Goal: Task Accomplishment & Management: Use online tool/utility

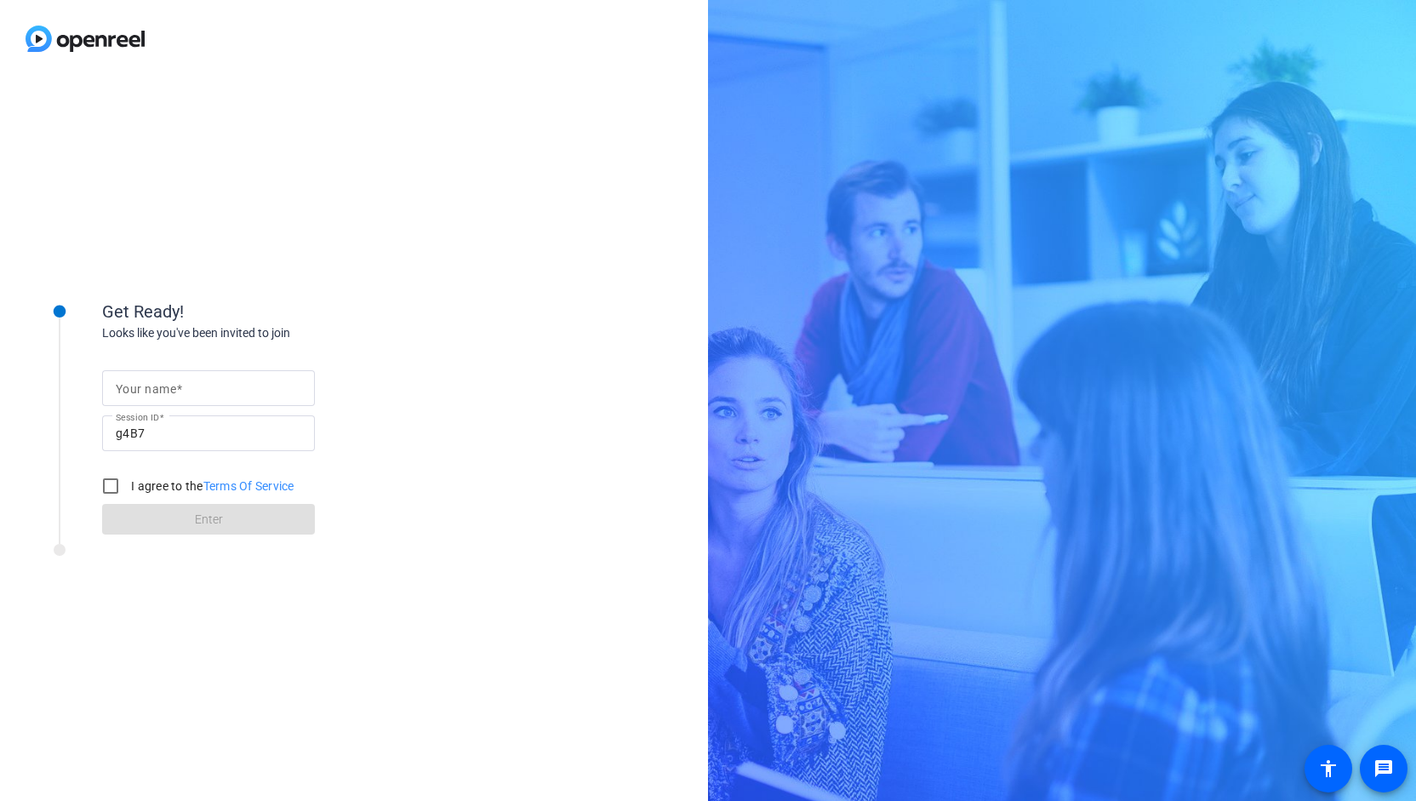
click at [191, 393] on input "Your name" at bounding box center [209, 388] width 186 height 20
type input "[PERSON_NAME]"
click at [114, 489] on input "I agree to the Terms Of Service" at bounding box center [111, 486] width 34 height 34
checkbox input "true"
click at [183, 515] on span at bounding box center [208, 519] width 213 height 41
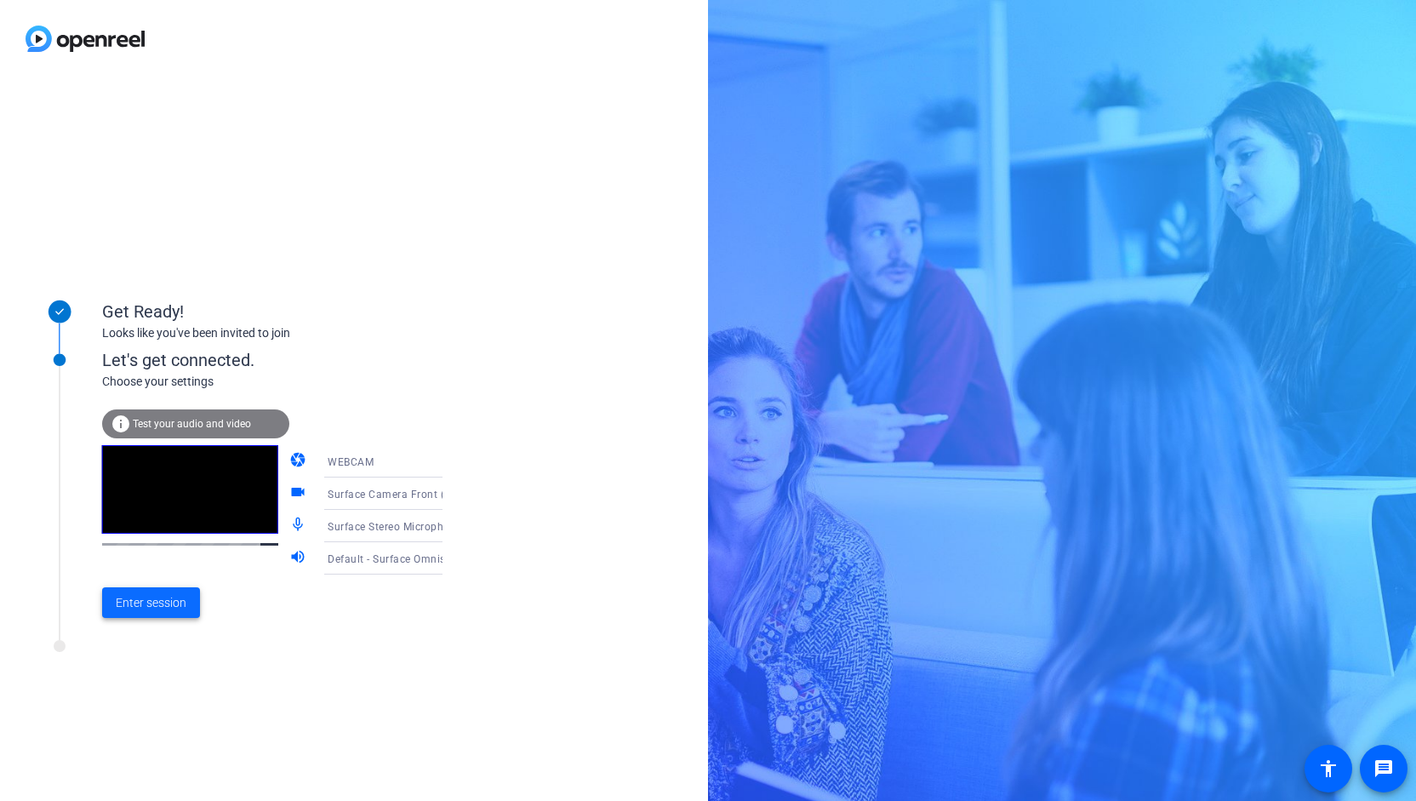
click at [169, 604] on span "Enter session" at bounding box center [151, 603] width 71 height 18
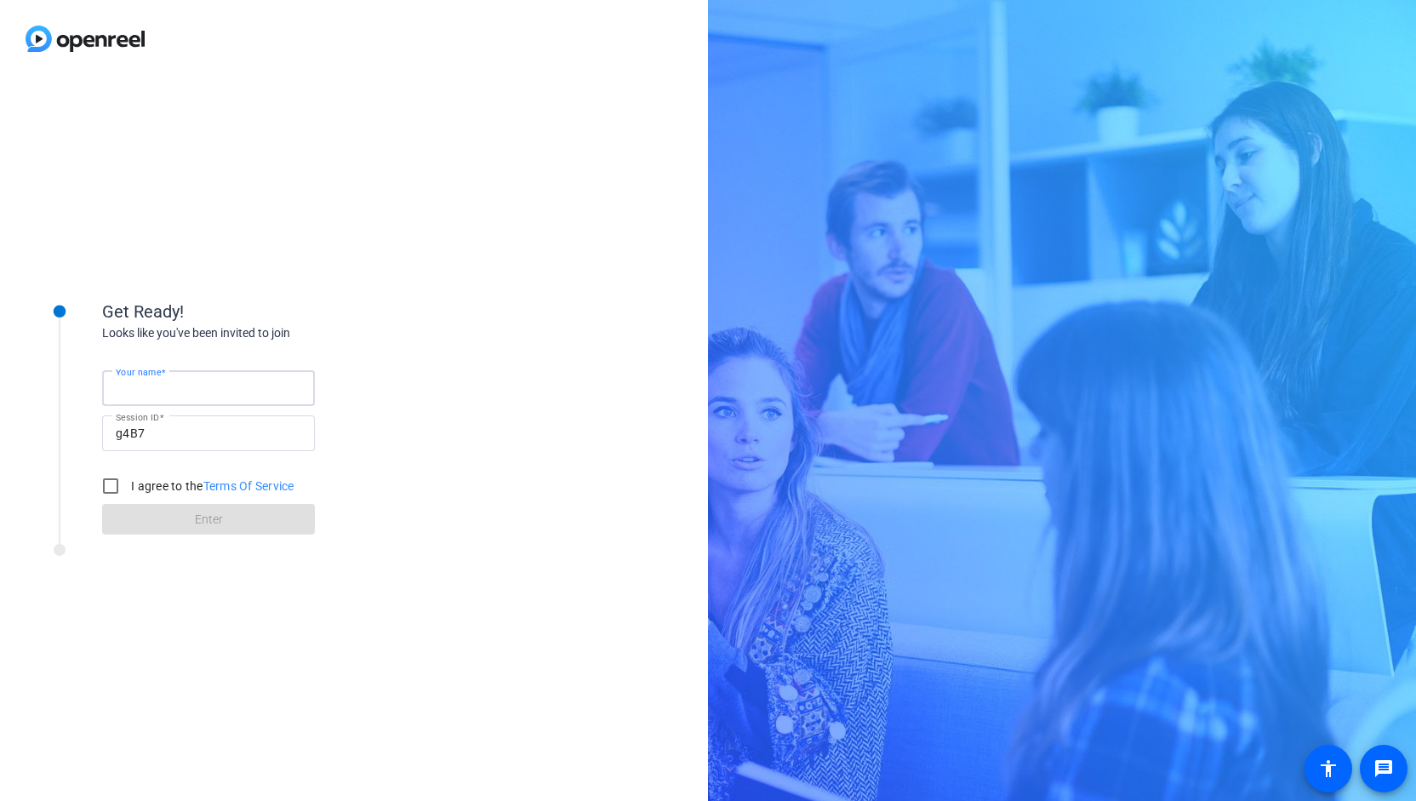
click at [211, 383] on input "Your name" at bounding box center [209, 388] width 186 height 20
type input "[PERSON_NAME]"
click at [117, 488] on input "I agree to the Terms Of Service" at bounding box center [111, 486] width 34 height 34
checkbox input "true"
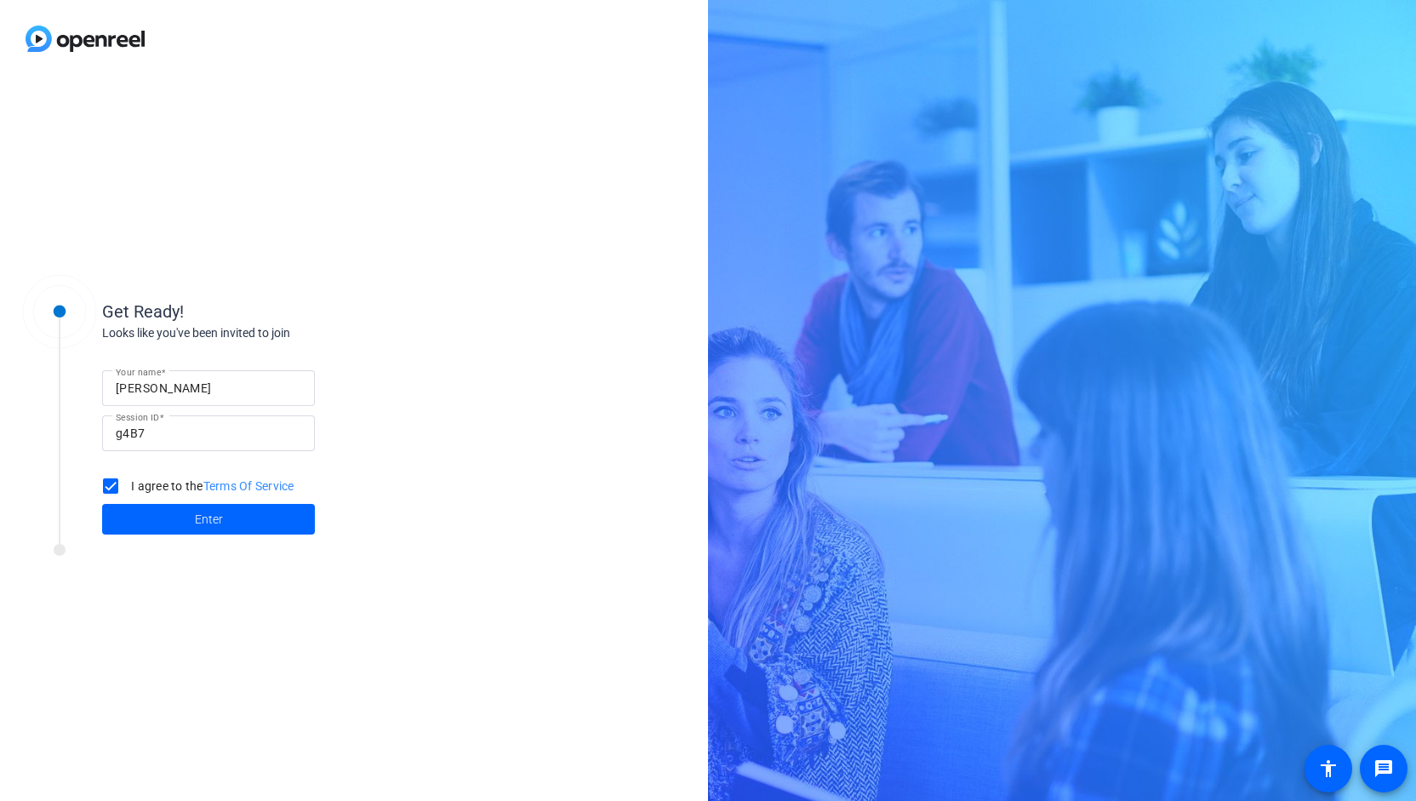
click at [187, 512] on span at bounding box center [208, 519] width 213 height 41
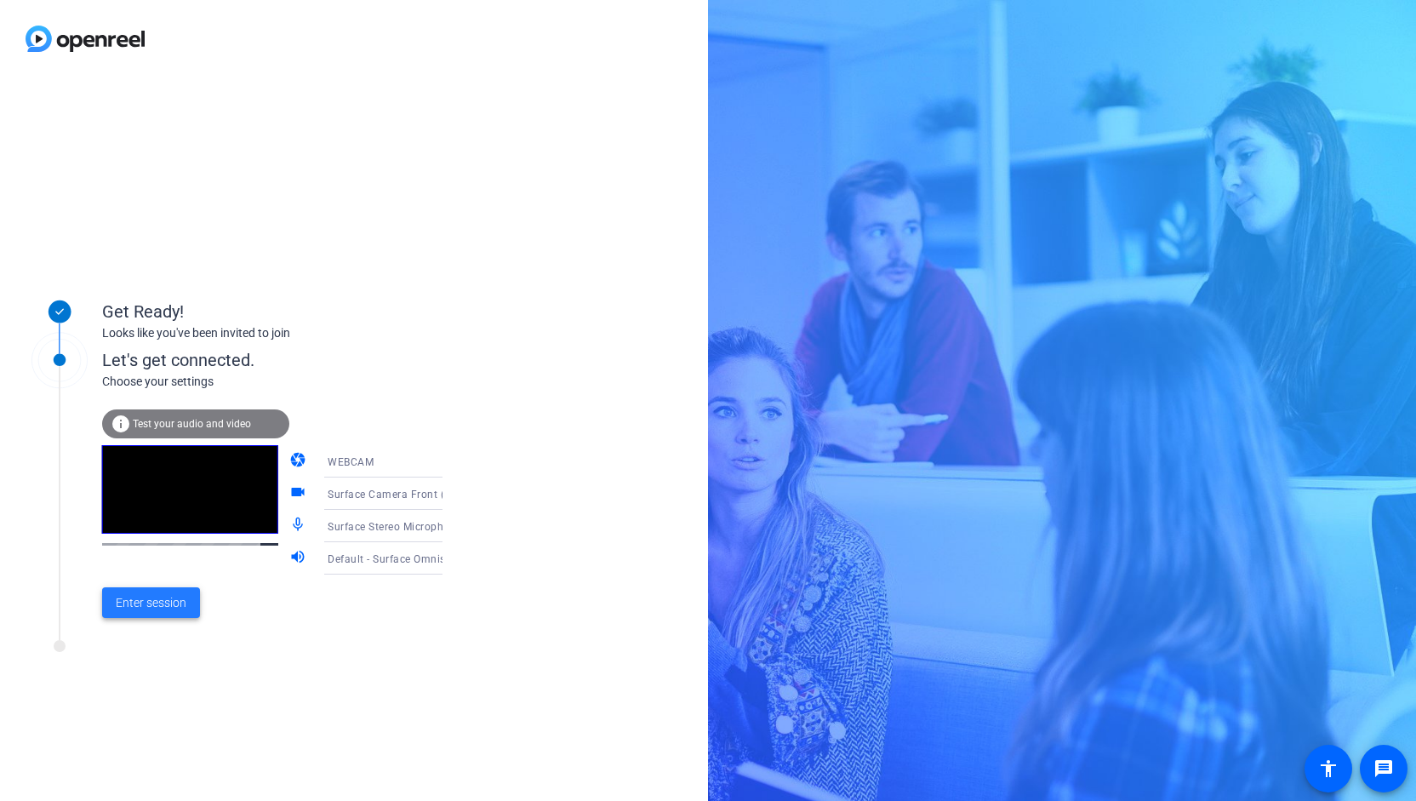
click at [180, 604] on span "Enter session" at bounding box center [151, 603] width 71 height 18
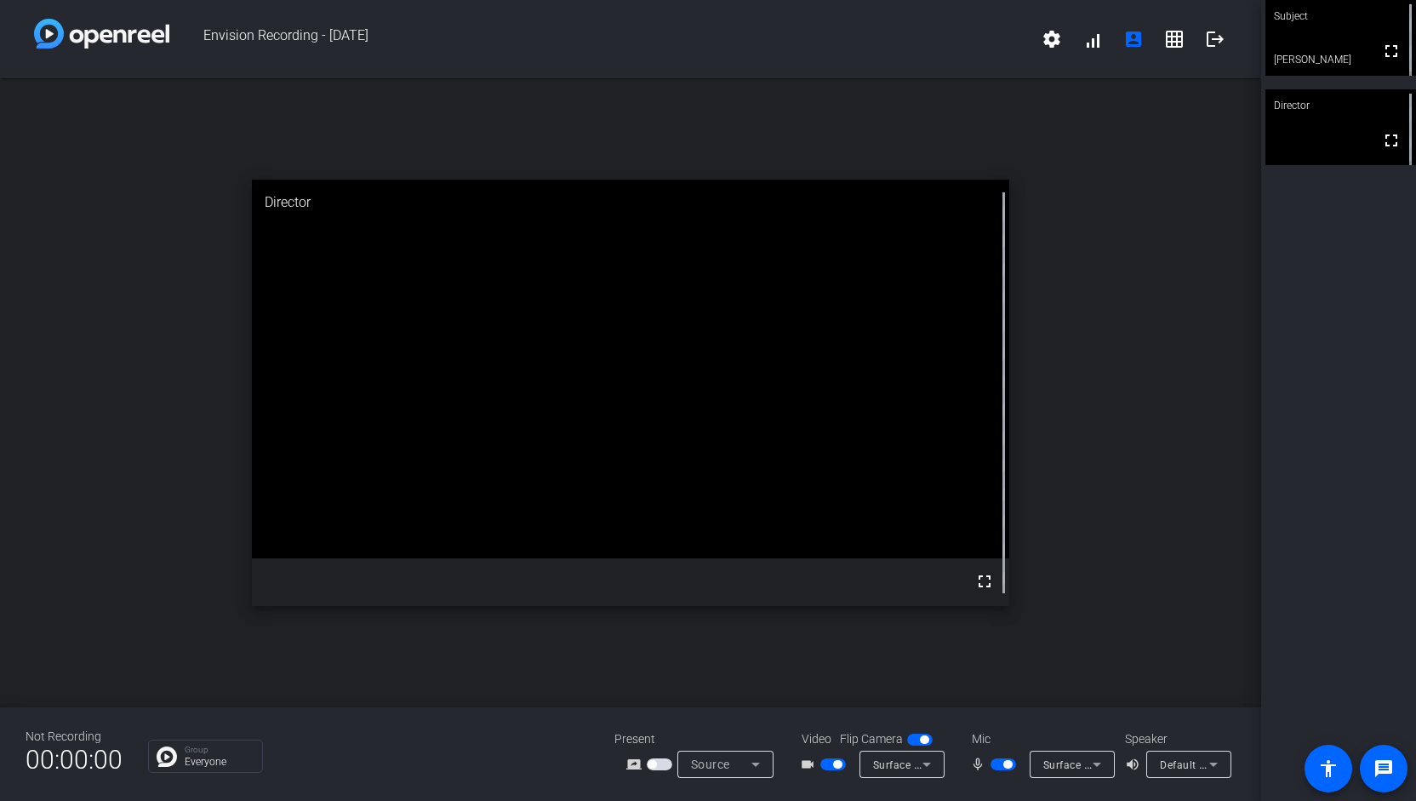
click at [822, 767] on span "button" at bounding box center [834, 764] width 26 height 12
click at [1003, 762] on span "button" at bounding box center [1004, 764] width 26 height 12
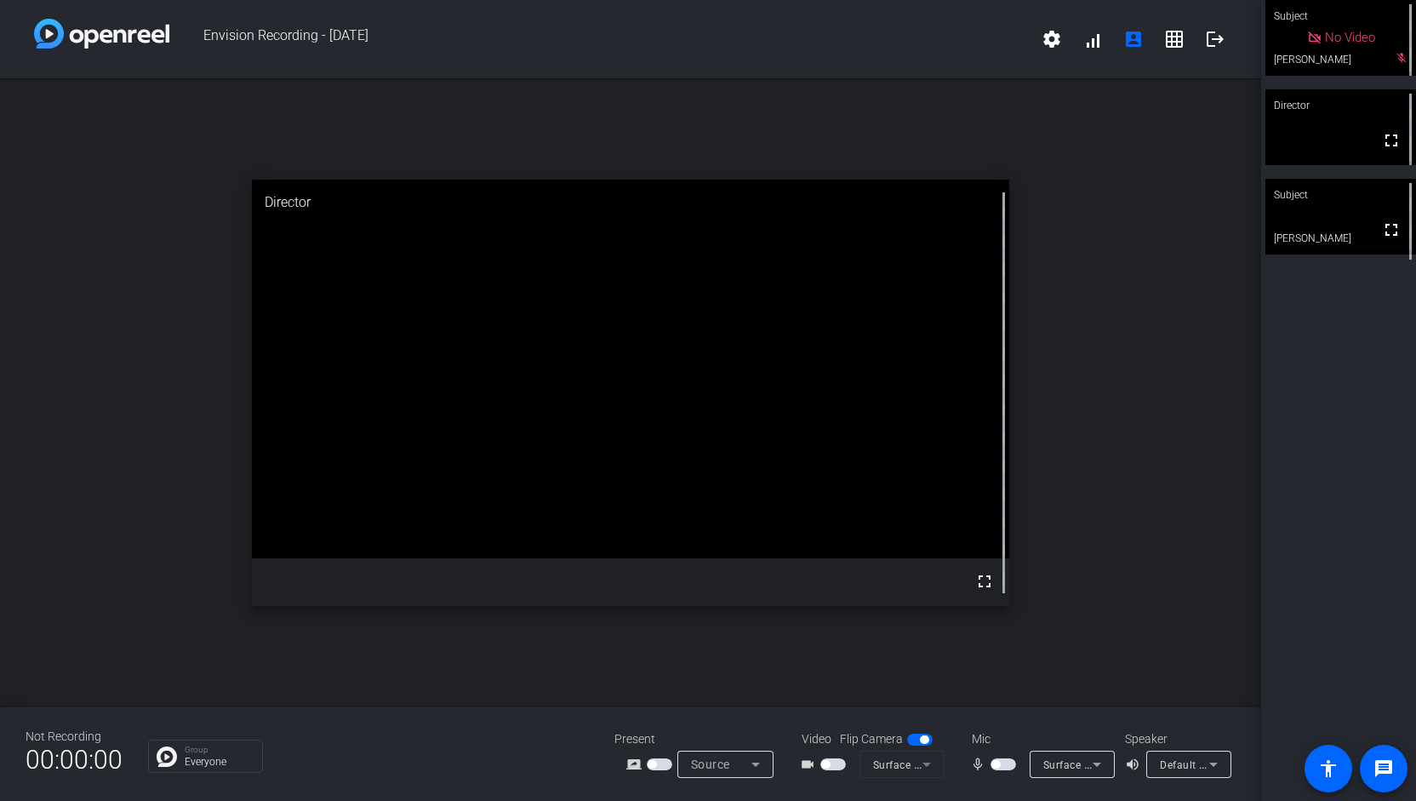
click at [1003, 767] on span "button" at bounding box center [1004, 764] width 26 height 12
click at [836, 763] on span "button" at bounding box center [834, 764] width 26 height 12
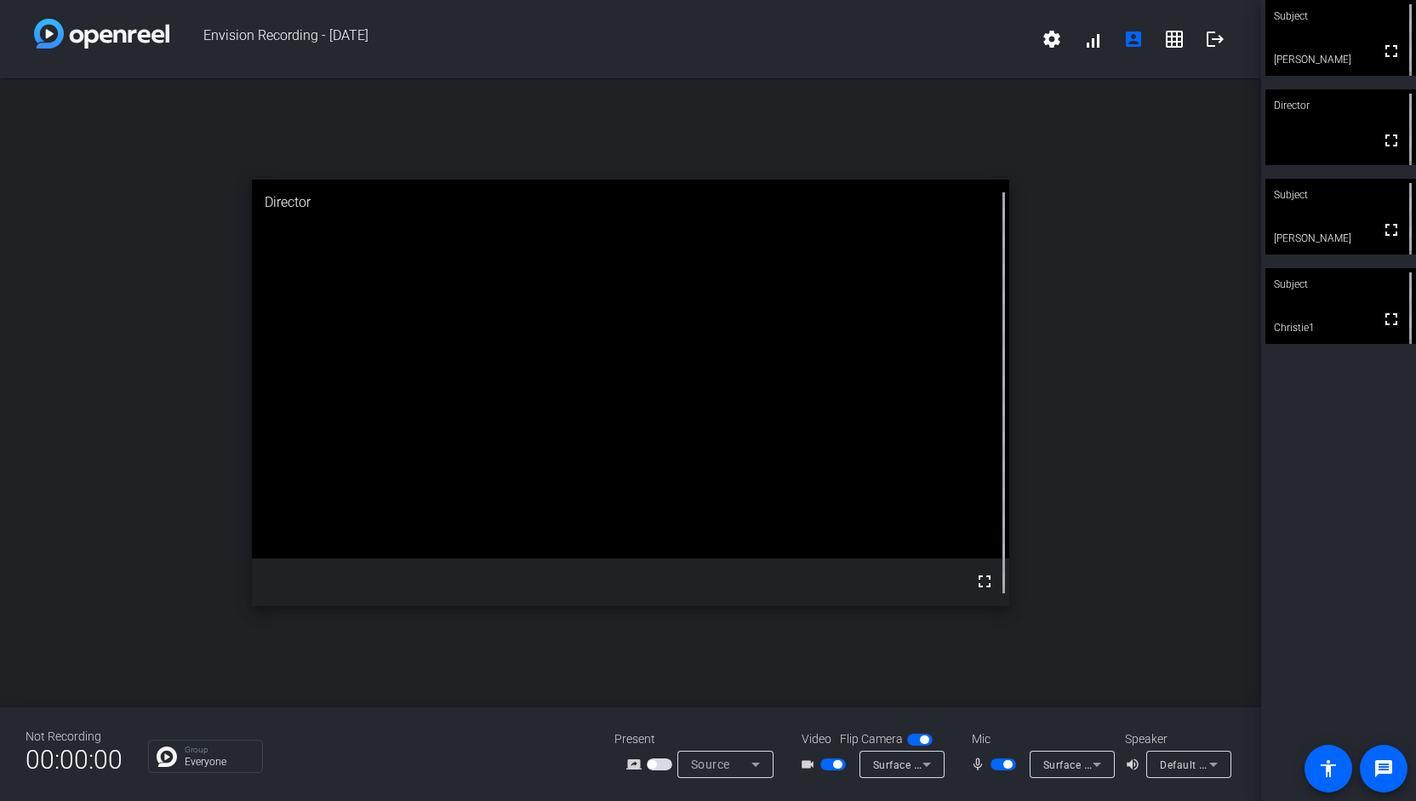
click at [669, 763] on span "button" at bounding box center [660, 764] width 26 height 12
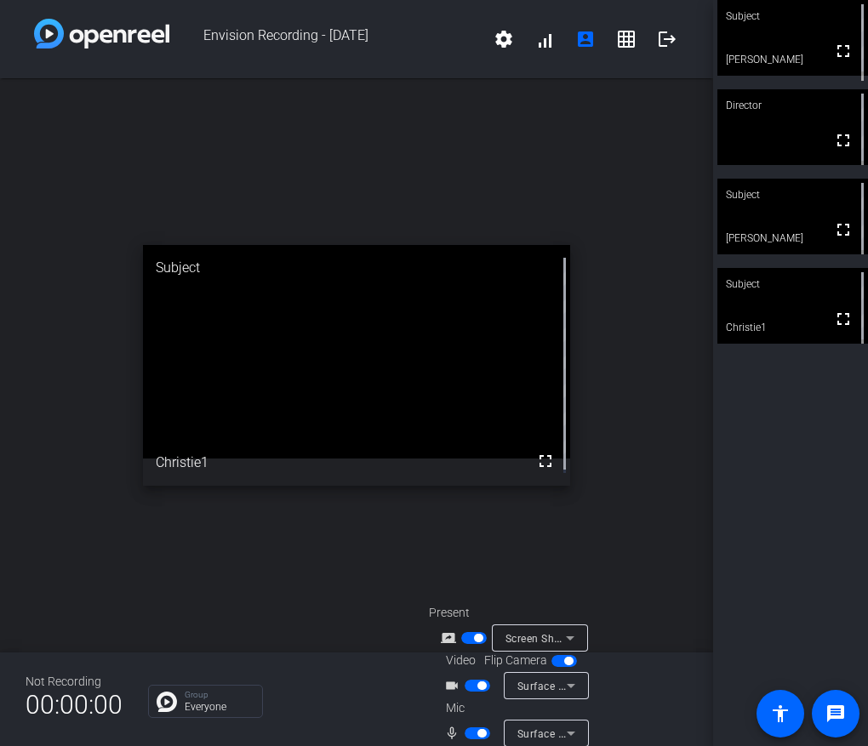
click at [530, 242] on div "open_in_new Subject fullscreen Christie1" at bounding box center [356, 365] width 713 height 575
click at [428, 300] on video at bounding box center [357, 352] width 428 height 214
click at [474, 639] on span "button" at bounding box center [478, 638] width 9 height 9
